Goal: Information Seeking & Learning: Learn about a topic

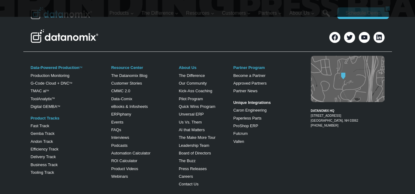
scroll to position [409, 0]
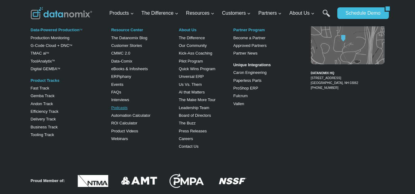
click at [114, 107] on link "Podcasts" at bounding box center [119, 108] width 16 height 5
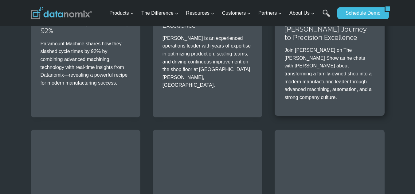
scroll to position [573, 0]
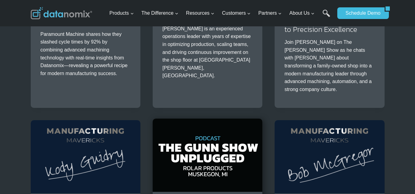
click at [216, 119] on img at bounding box center [208, 155] width 110 height 73
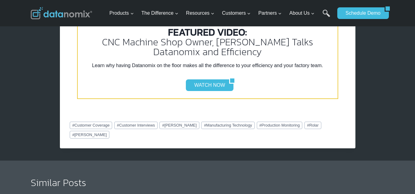
scroll to position [819, 0]
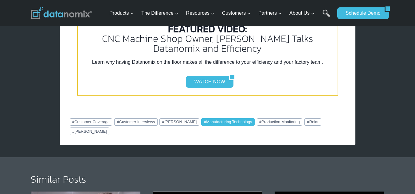
click at [226, 119] on link "# Manufacturing Technology" at bounding box center [227, 122] width 53 height 7
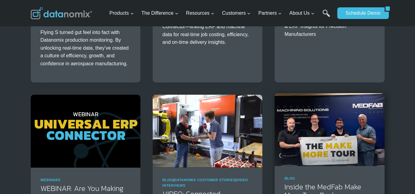
scroll to position [266, 0]
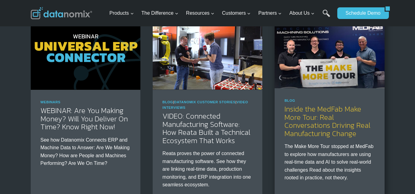
click at [307, 123] on link "Inside the MedFab Make More Tour: Real Conversations Driving Real Manufacturing…" at bounding box center [327, 121] width 86 height 35
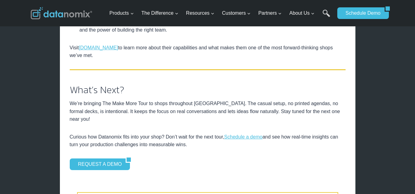
scroll to position [1023, 0]
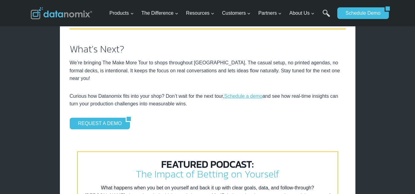
click at [145, 120] on div "REQUEST A DEMO" at bounding box center [208, 124] width 276 height 12
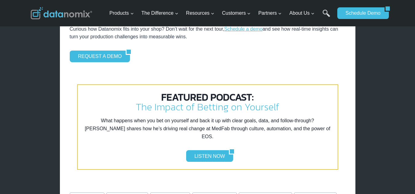
scroll to position [1044, 0]
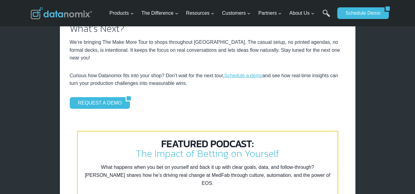
click at [169, 99] on div "REQUEST A DEMO" at bounding box center [208, 103] width 276 height 12
